Goal: Task Accomplishment & Management: Manage account settings

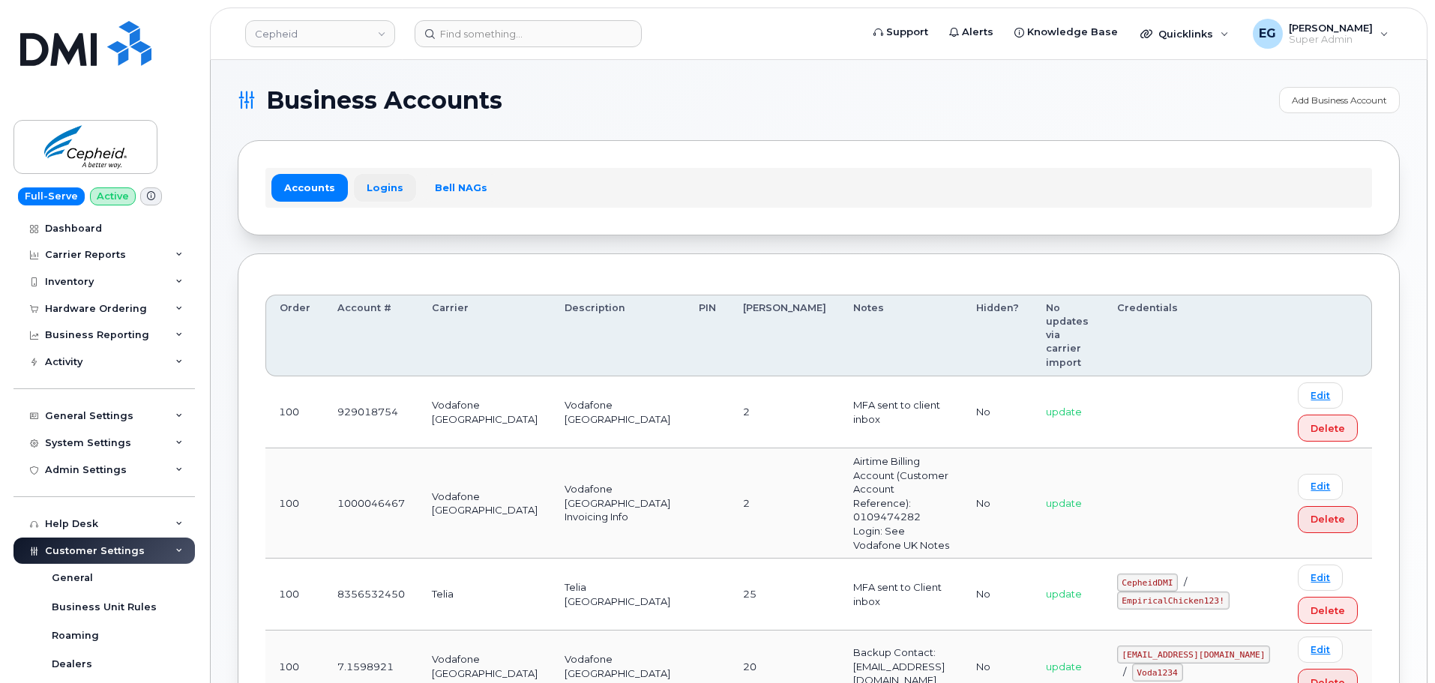
click at [378, 193] on link "Logins" at bounding box center [385, 187] width 62 height 27
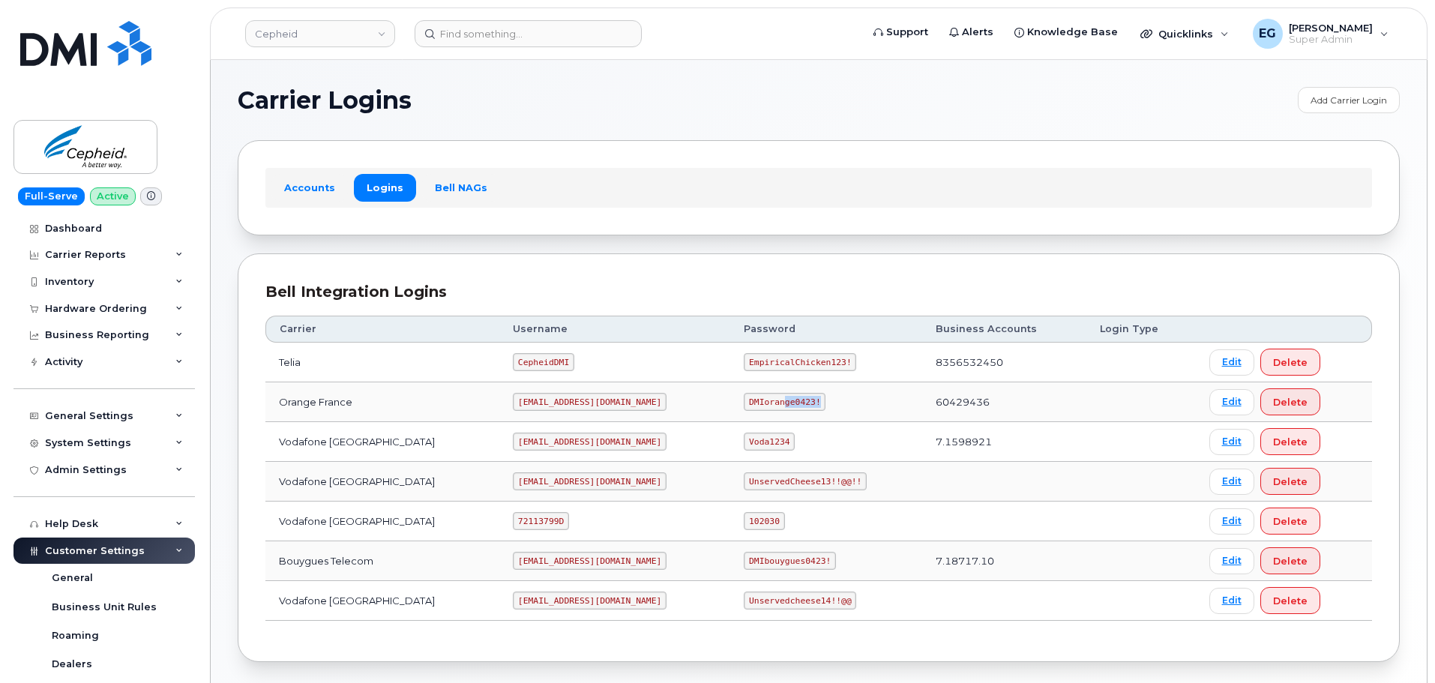
drag, startPoint x: 753, startPoint y: 402, endPoint x: 722, endPoint y: 405, distance: 31.6
click at [744, 405] on code "DMIorange0423!" at bounding box center [785, 402] width 82 height 18
click at [744, 404] on code "DMIorange0423!" at bounding box center [785, 402] width 82 height 18
click at [755, 400] on code "DMIorange0423!" at bounding box center [785, 402] width 82 height 18
click at [755, 403] on code "DMIorange0423!" at bounding box center [785, 402] width 82 height 18
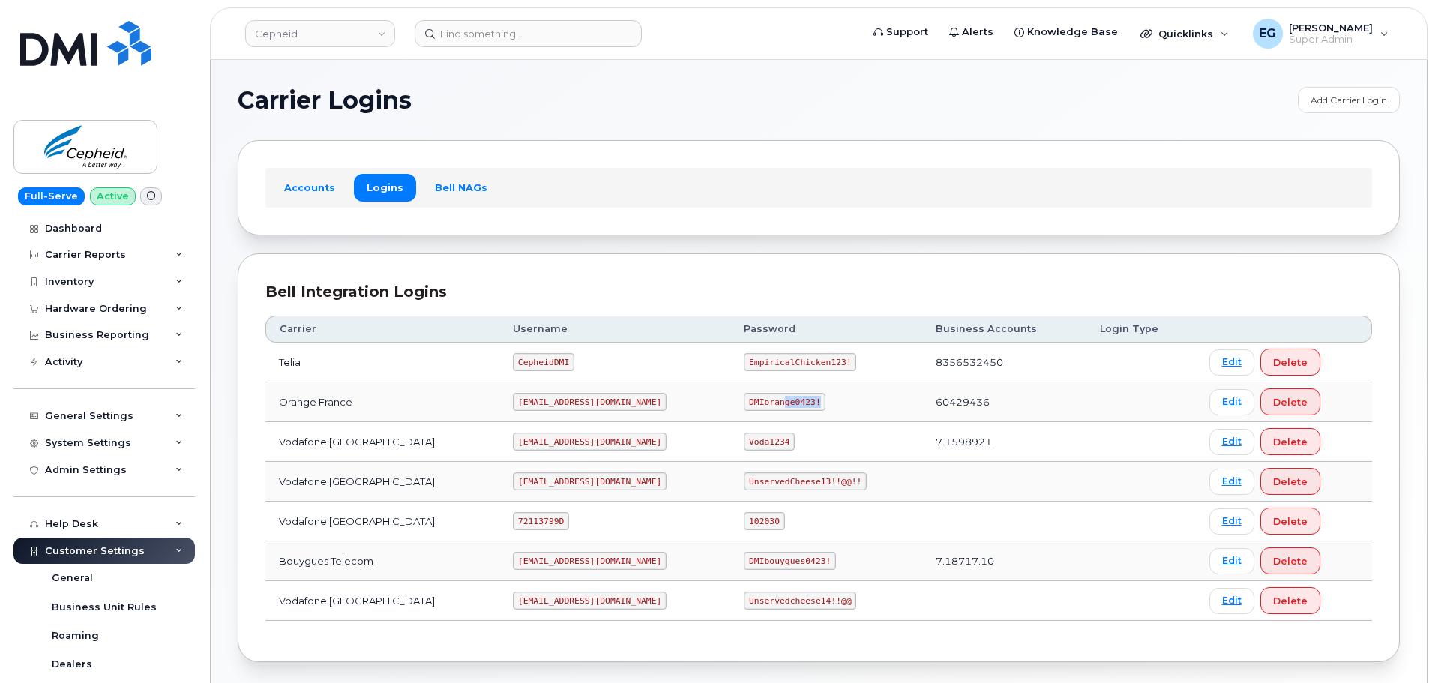
click at [750, 406] on code "DMIorange0423!" at bounding box center [785, 402] width 82 height 18
drag, startPoint x: 751, startPoint y: 402, endPoint x: 713, endPoint y: 408, distance: 38.7
click at [744, 408] on code "DMIorange0423!" at bounding box center [785, 402] width 82 height 18
click at [744, 403] on code "DMIorange0423!" at bounding box center [785, 402] width 82 height 18
drag, startPoint x: 688, startPoint y: 402, endPoint x: 753, endPoint y: 400, distance: 64.5
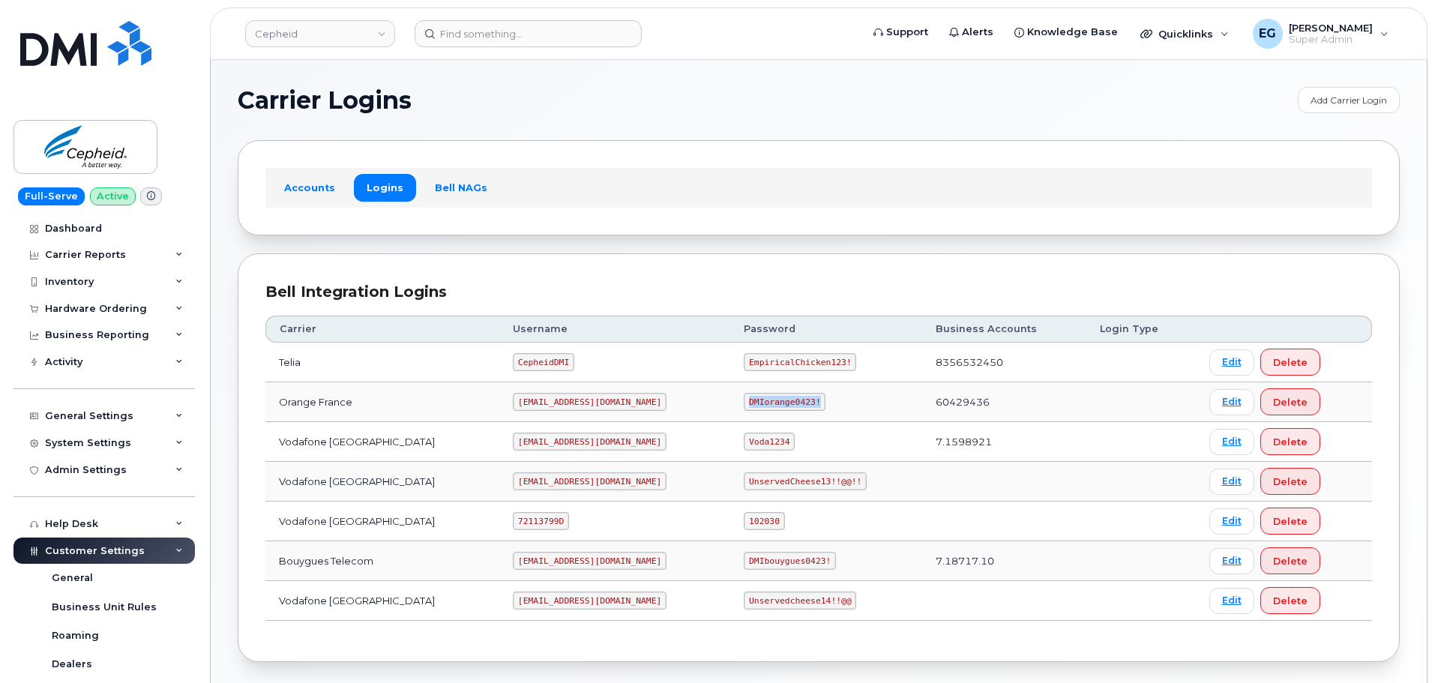
click at [753, 400] on code "DMIorange0423!" at bounding box center [785, 402] width 82 height 18
drag, startPoint x: 751, startPoint y: 400, endPoint x: 735, endPoint y: 400, distance: 16.5
click at [744, 400] on code "DMIorange0423!" at bounding box center [785, 402] width 82 height 18
click at [744, 402] on code "DMIorange0423!" at bounding box center [785, 402] width 82 height 18
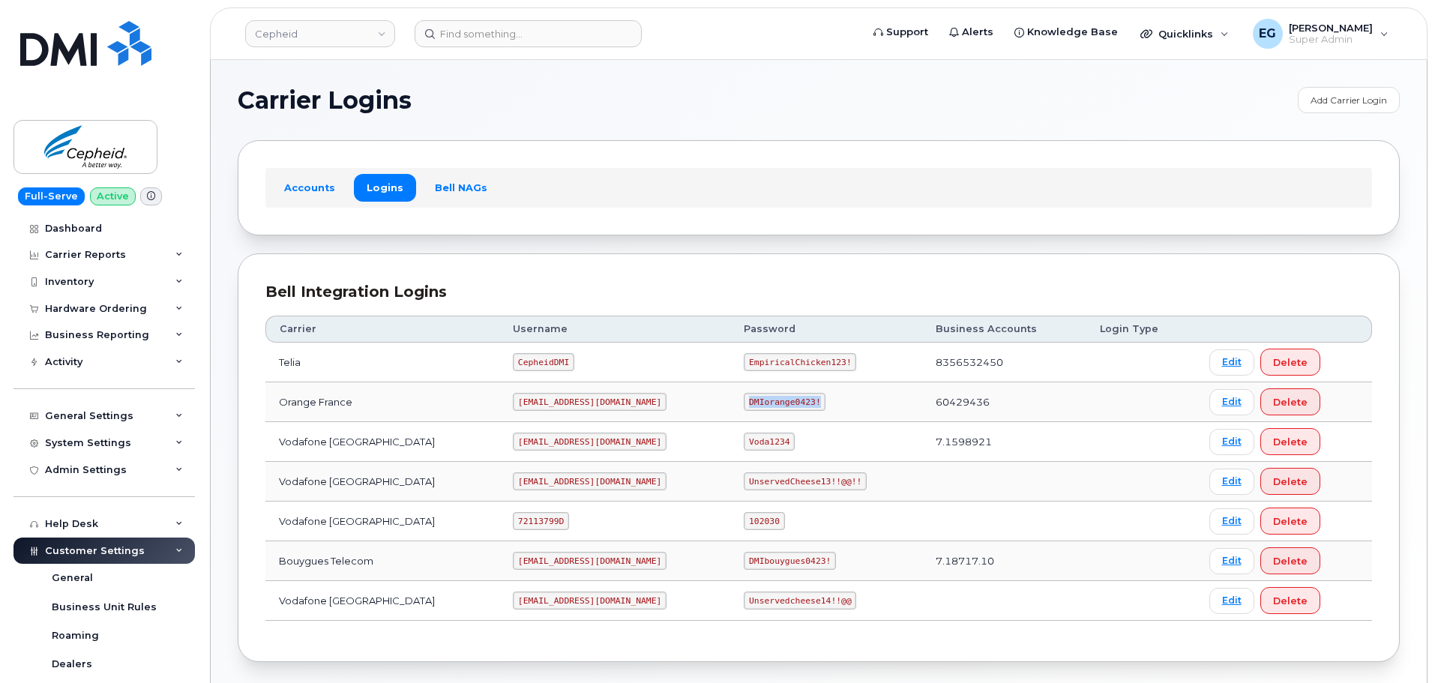
drag, startPoint x: 753, startPoint y: 400, endPoint x: 688, endPoint y: 398, distance: 65.3
click at [744, 398] on code "DMIorange0423!" at bounding box center [785, 402] width 82 height 18
copy code "DMIorange0423!"
click at [1209, 401] on link "Edit" at bounding box center [1231, 402] width 45 height 26
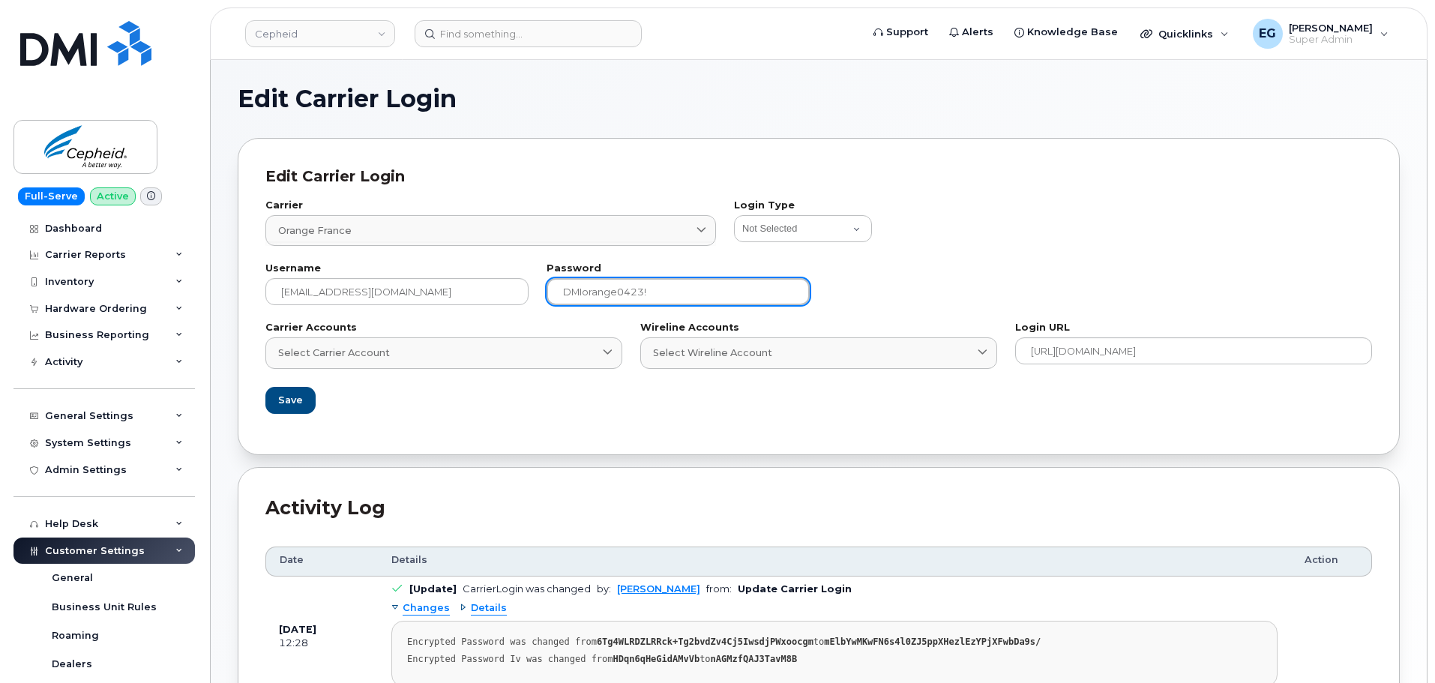
click at [666, 294] on input "DMIorange0423!" at bounding box center [678, 291] width 263 height 27
type input "DMIorange0423!!"
click at [1106, 254] on div "Login Type Not Selected Bell Legacy eCare Login Telus IQ Telus IQ v2 Bell eOrde…" at bounding box center [1053, 223] width 656 height 63
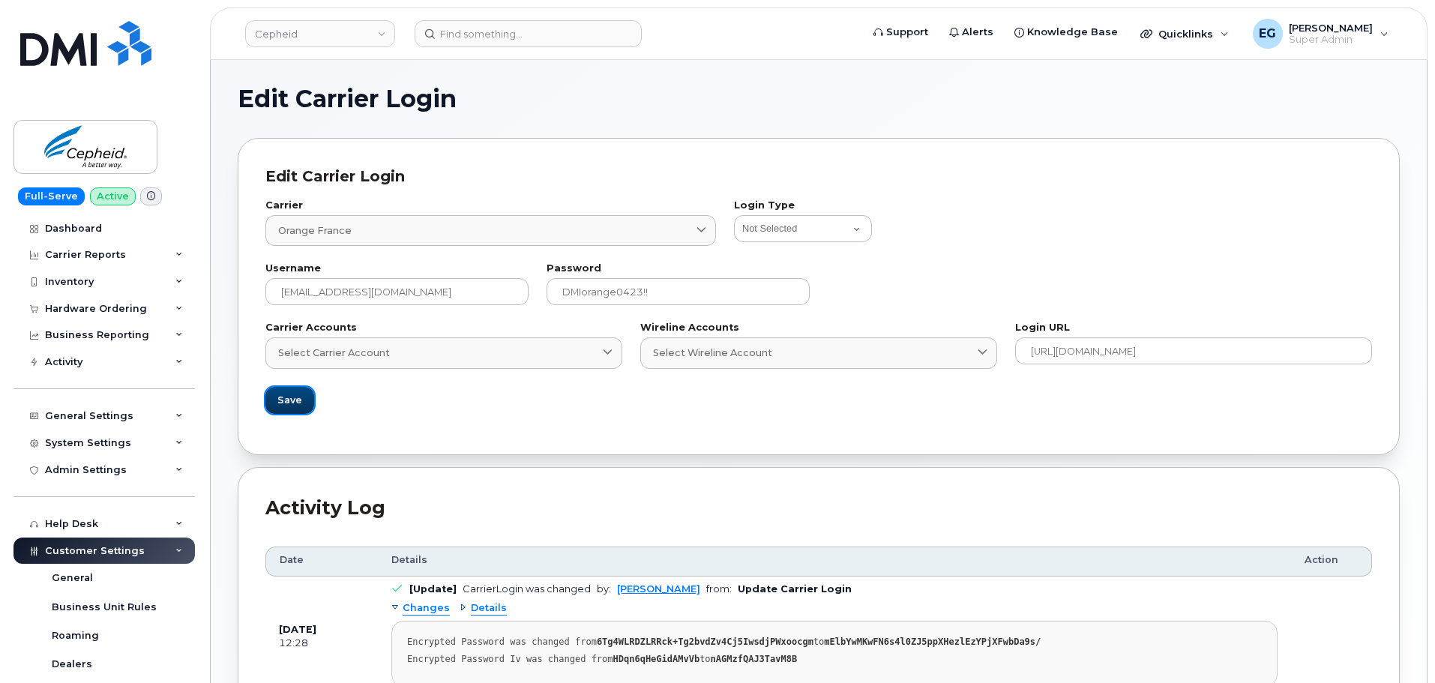
click at [289, 394] on span "Save" at bounding box center [289, 400] width 25 height 14
